Goal: Information Seeking & Learning: Learn about a topic

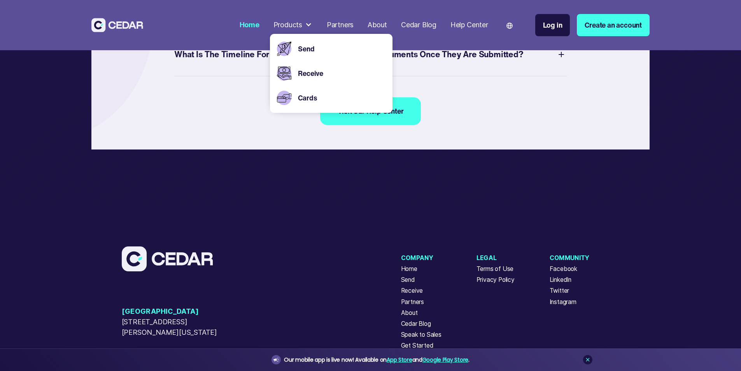
scroll to position [3462, 0]
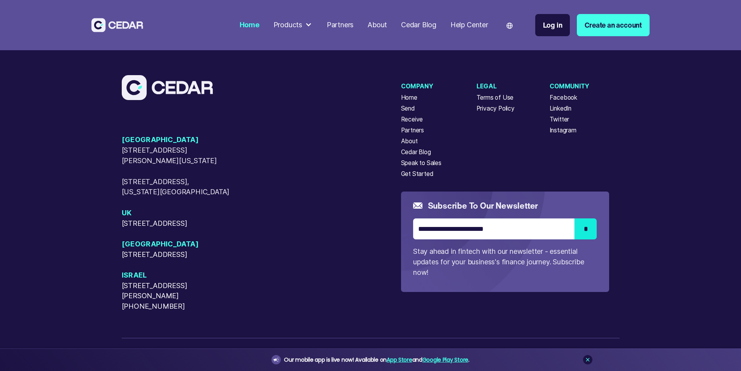
scroll to position [3579, 0]
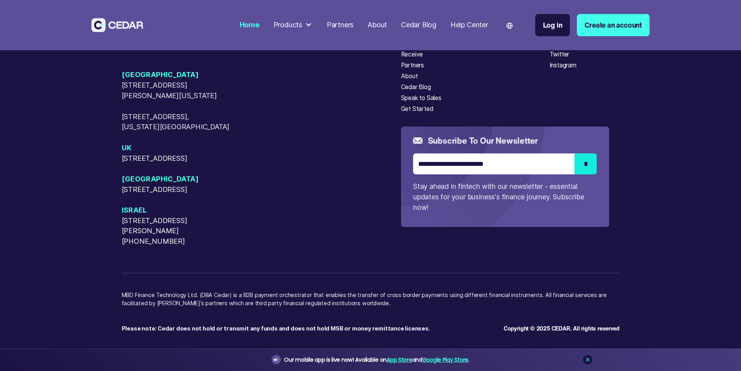
scroll to position [3779, 0]
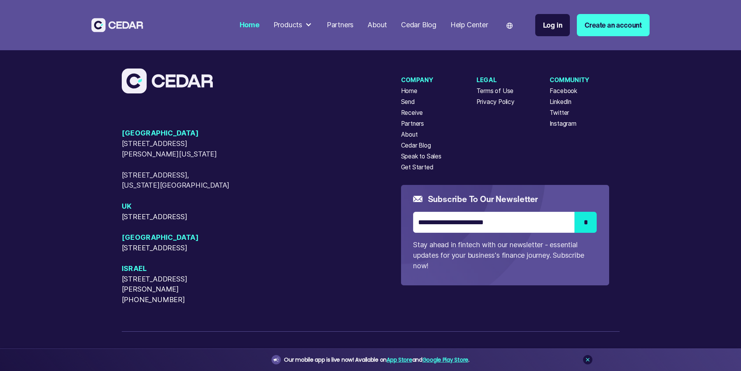
scroll to position [3507, 0]
